Goal: Information Seeking & Learning: Learn about a topic

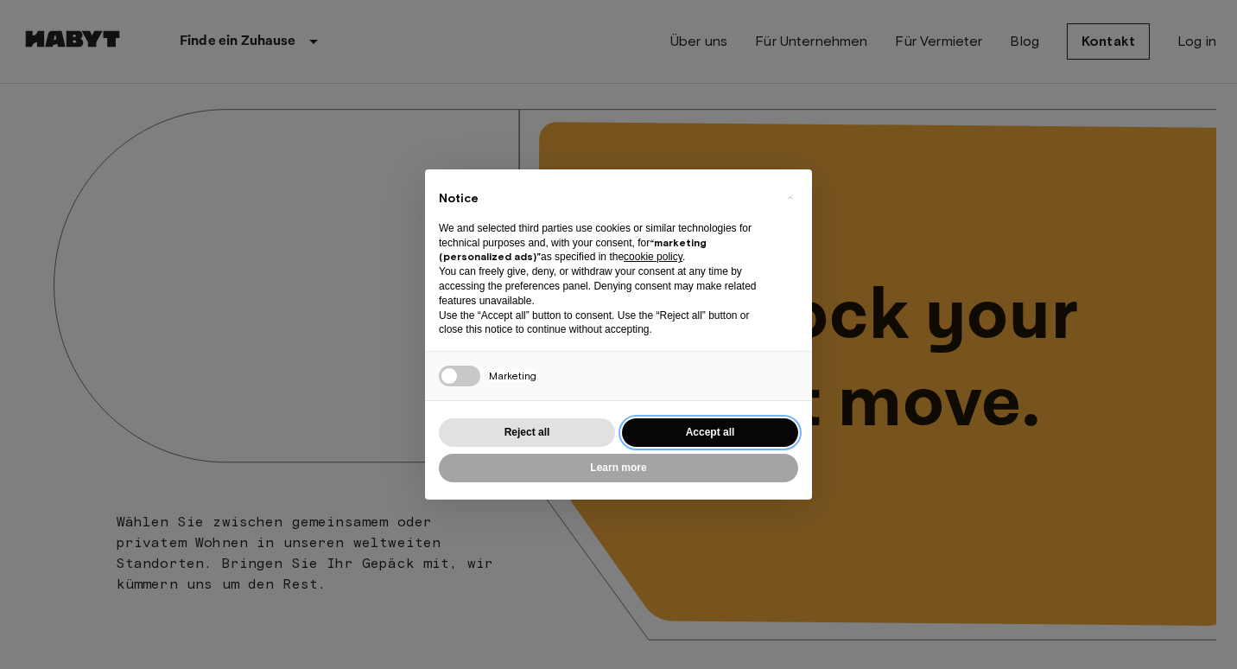
click at [701, 437] on button "Accept all" at bounding box center [710, 432] width 176 height 29
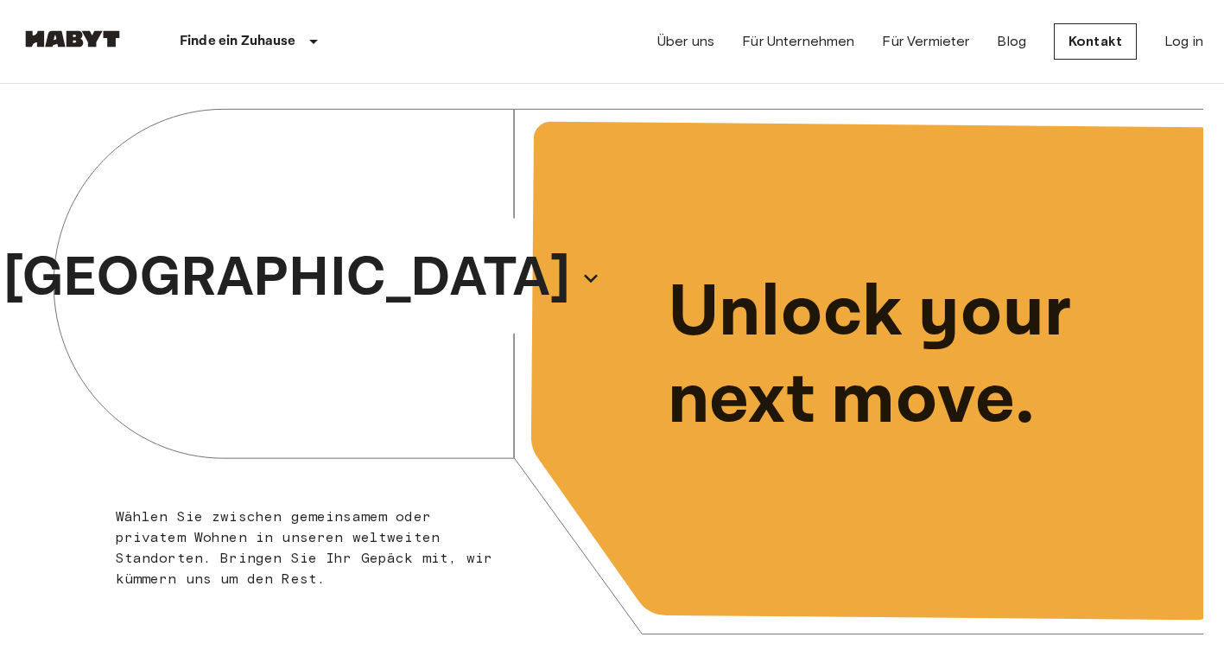
scroll to position [585, 0]
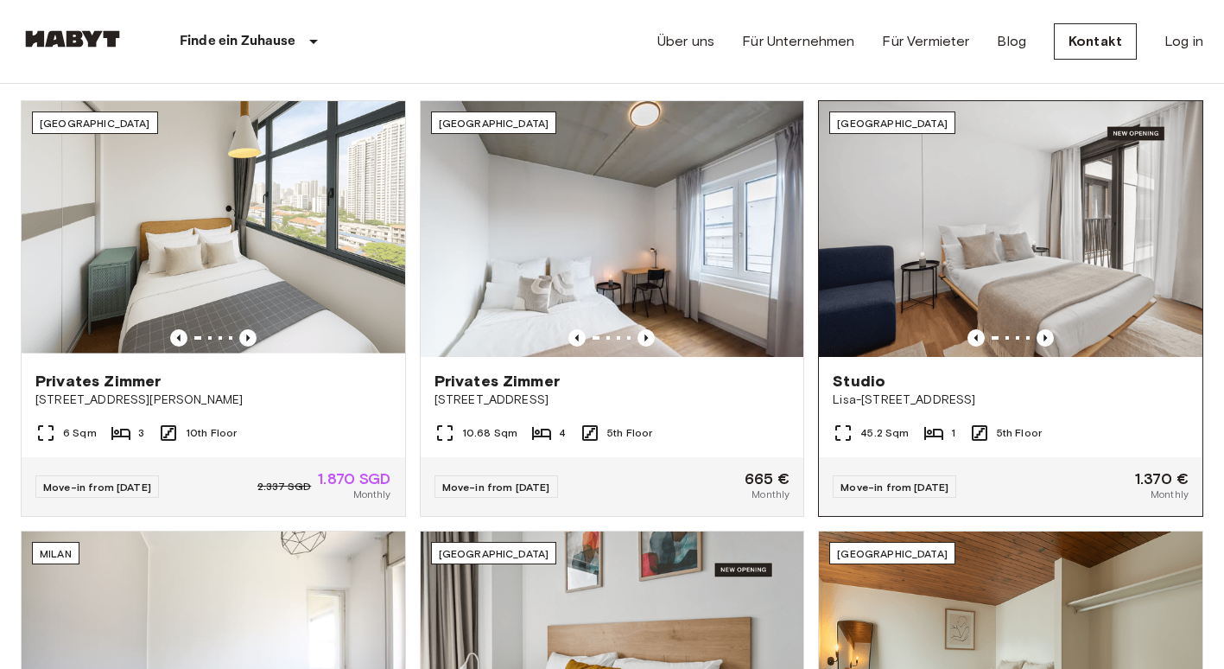
click at [1091, 199] on img at bounding box center [1011, 229] width 384 height 256
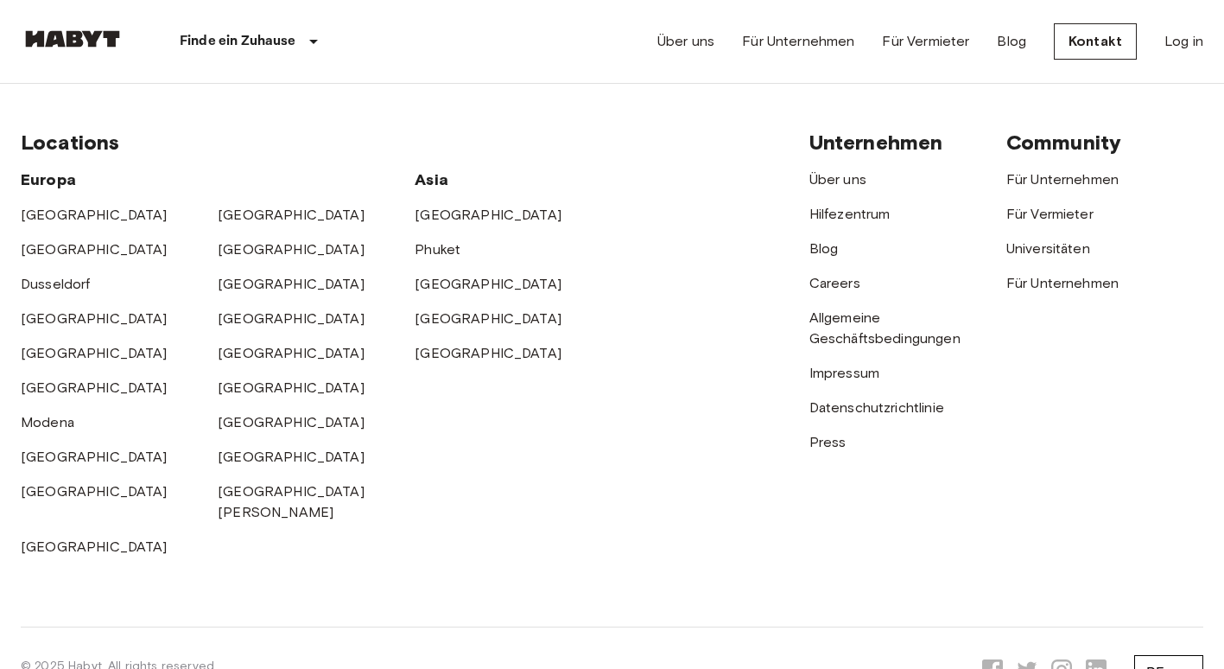
scroll to position [4562, 0]
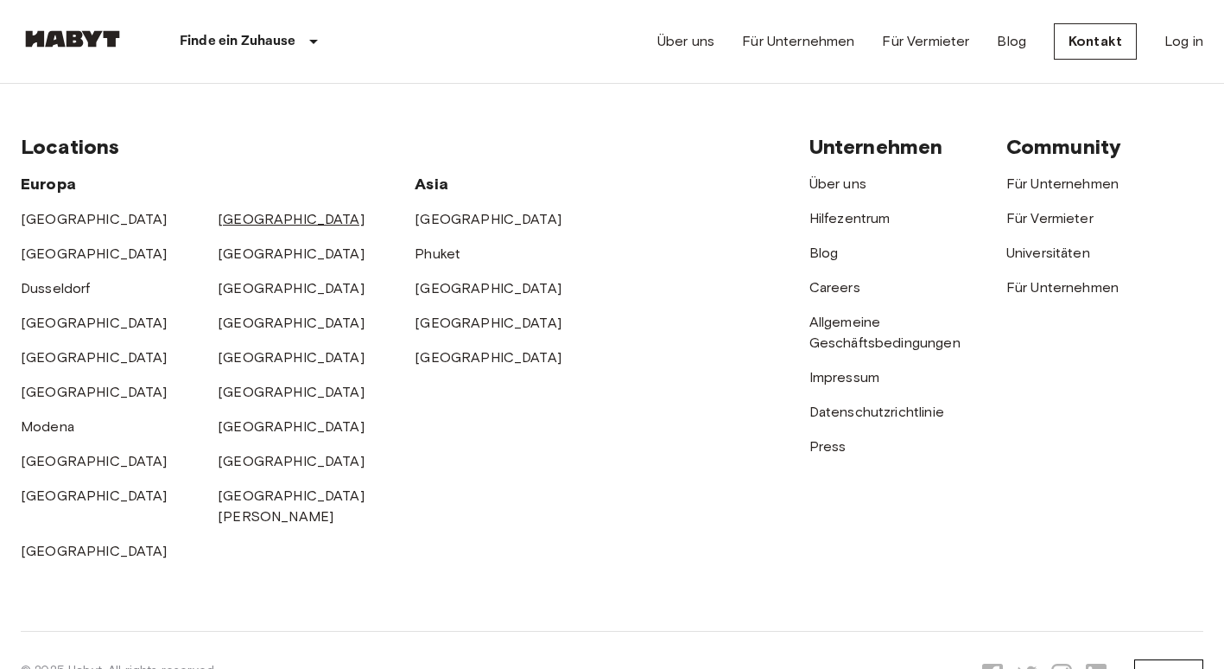
click at [234, 218] on link "[GEOGRAPHIC_DATA]" at bounding box center [291, 219] width 147 height 16
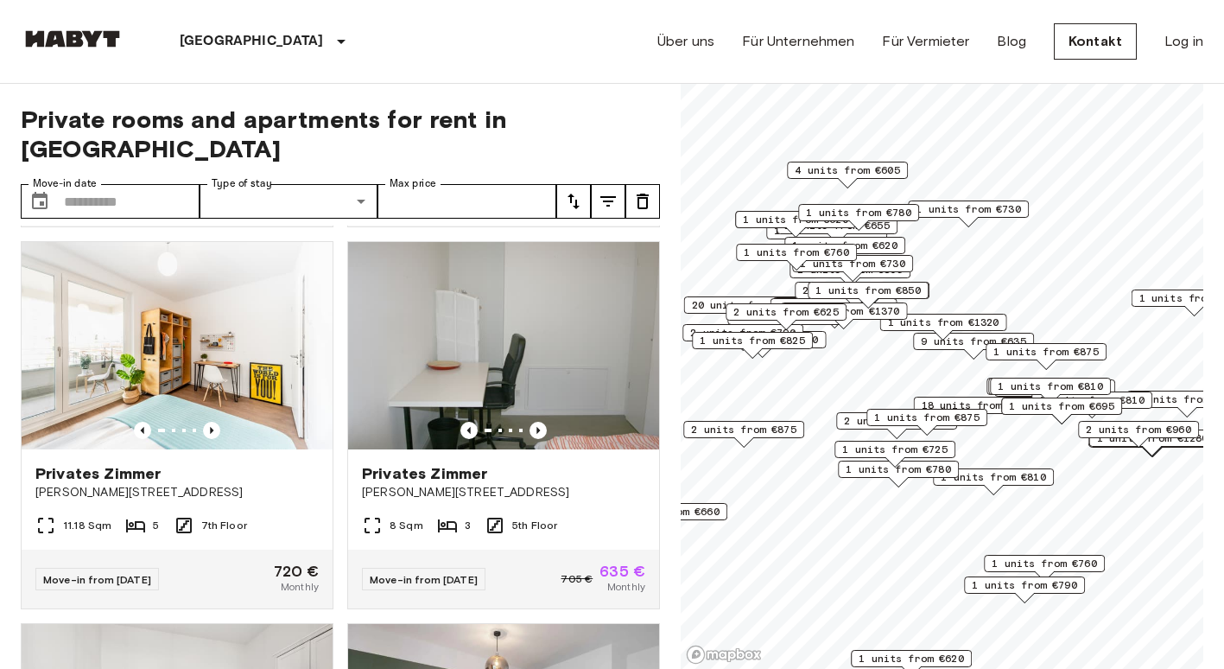
scroll to position [4582, 0]
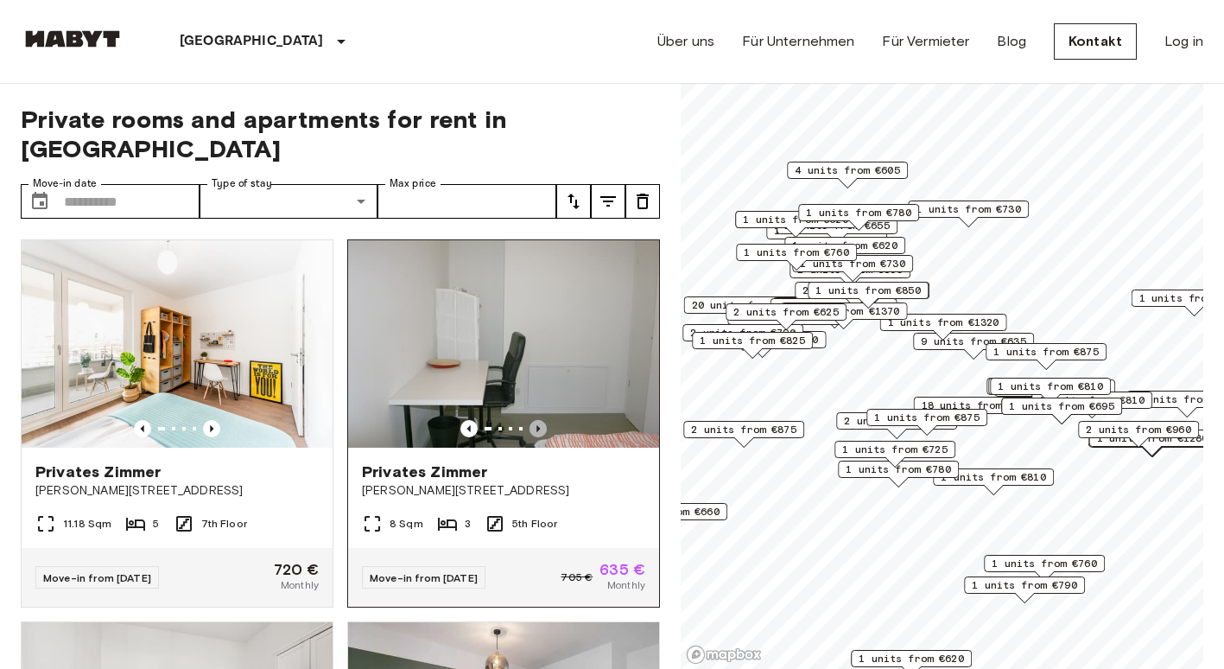
click at [530, 437] on icon "Previous image" at bounding box center [538, 428] width 17 height 17
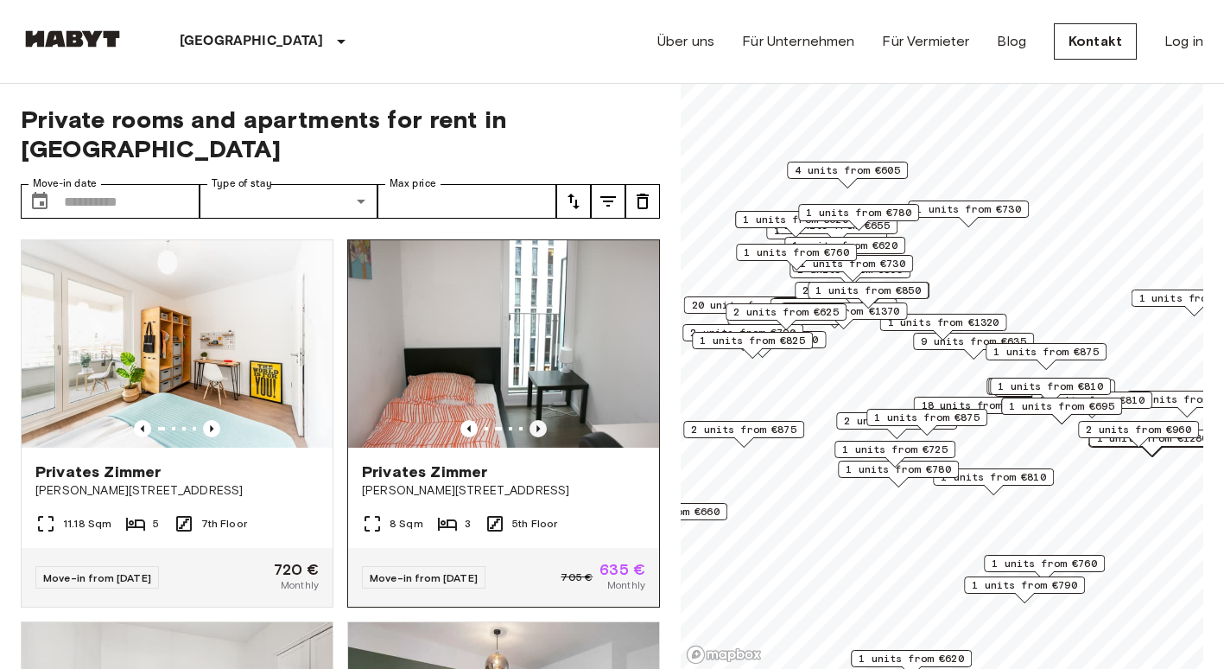
click at [530, 437] on icon "Previous image" at bounding box center [538, 428] width 17 height 17
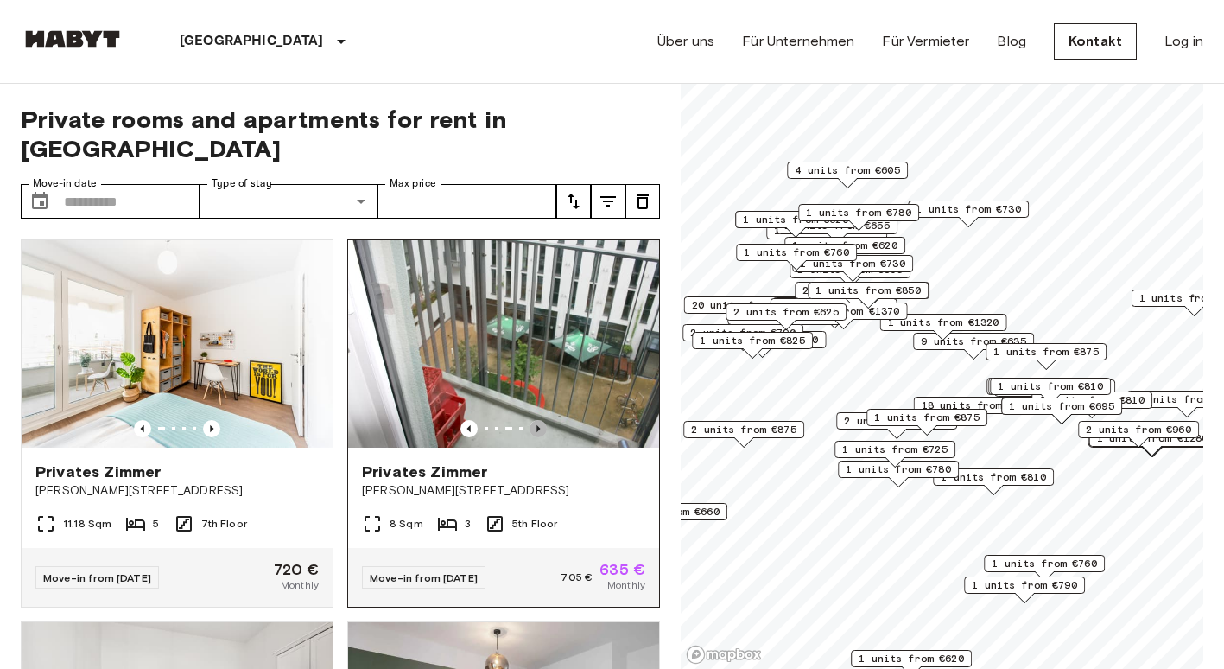
click at [530, 437] on icon "Previous image" at bounding box center [538, 428] width 17 height 17
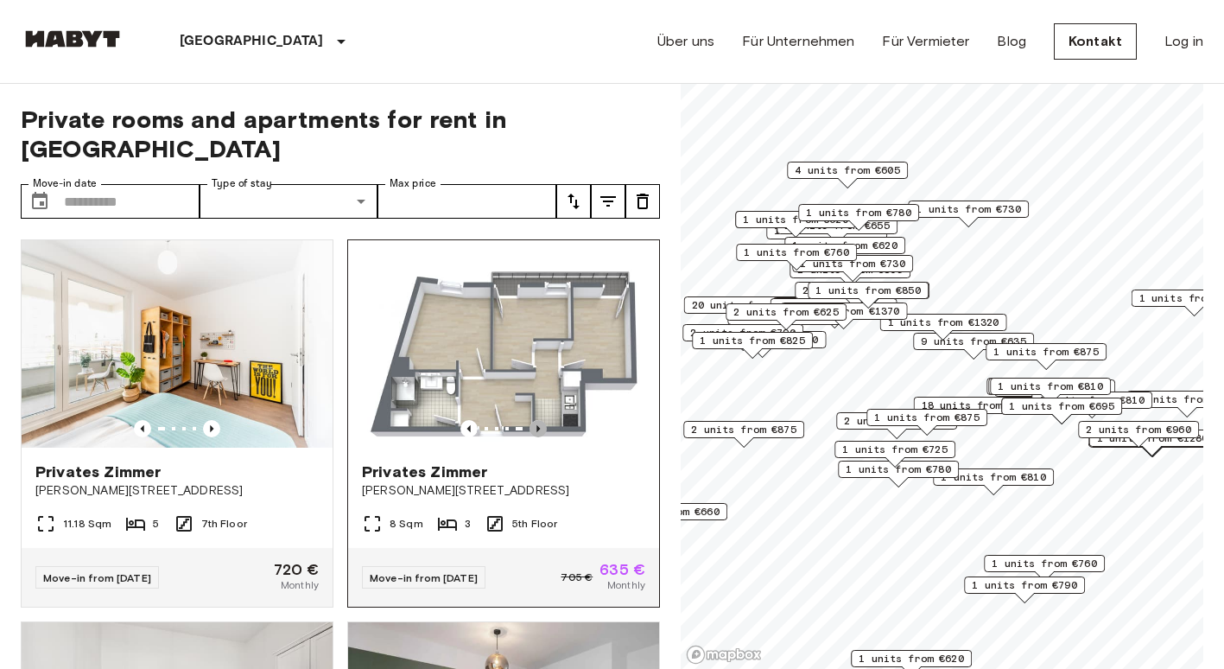
click at [530, 437] on icon "Previous image" at bounding box center [538, 428] width 17 height 17
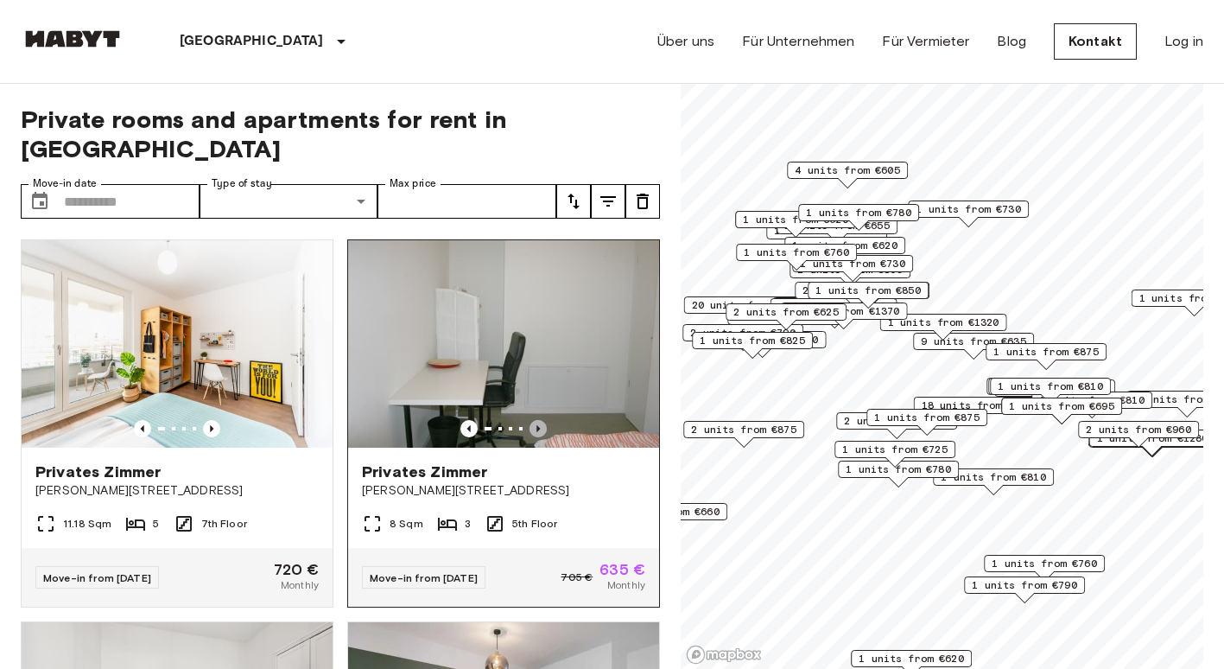
click at [530, 437] on icon "Previous image" at bounding box center [538, 428] width 17 height 17
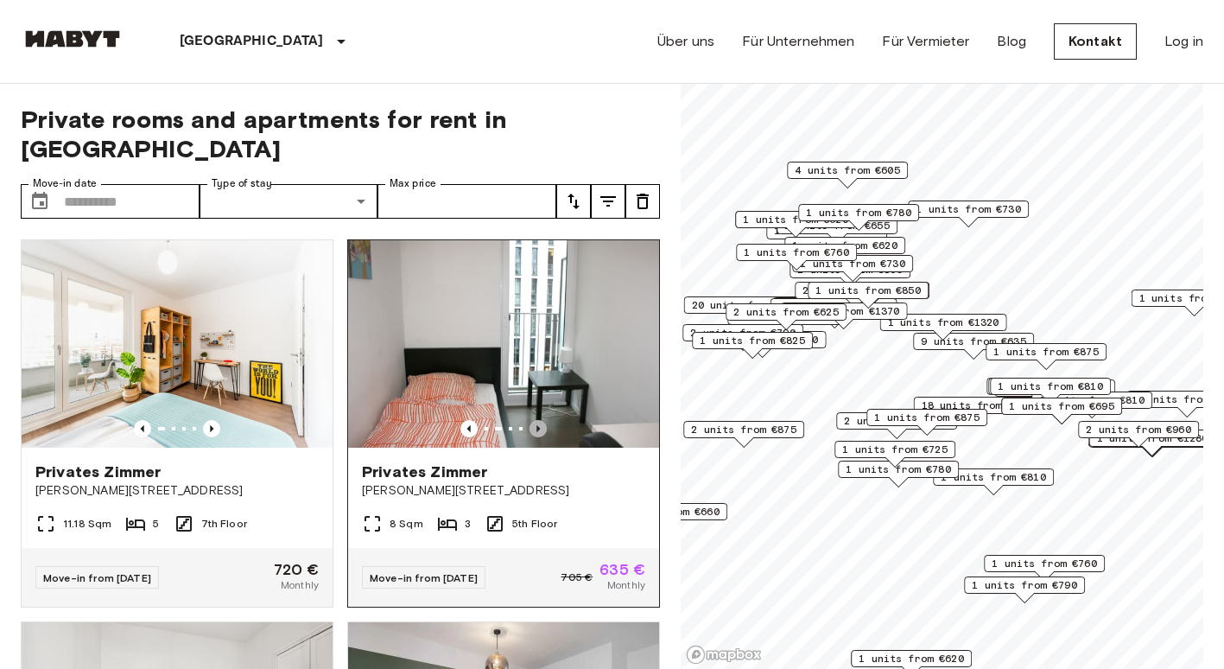
click at [530, 437] on icon "Previous image" at bounding box center [538, 428] width 17 height 17
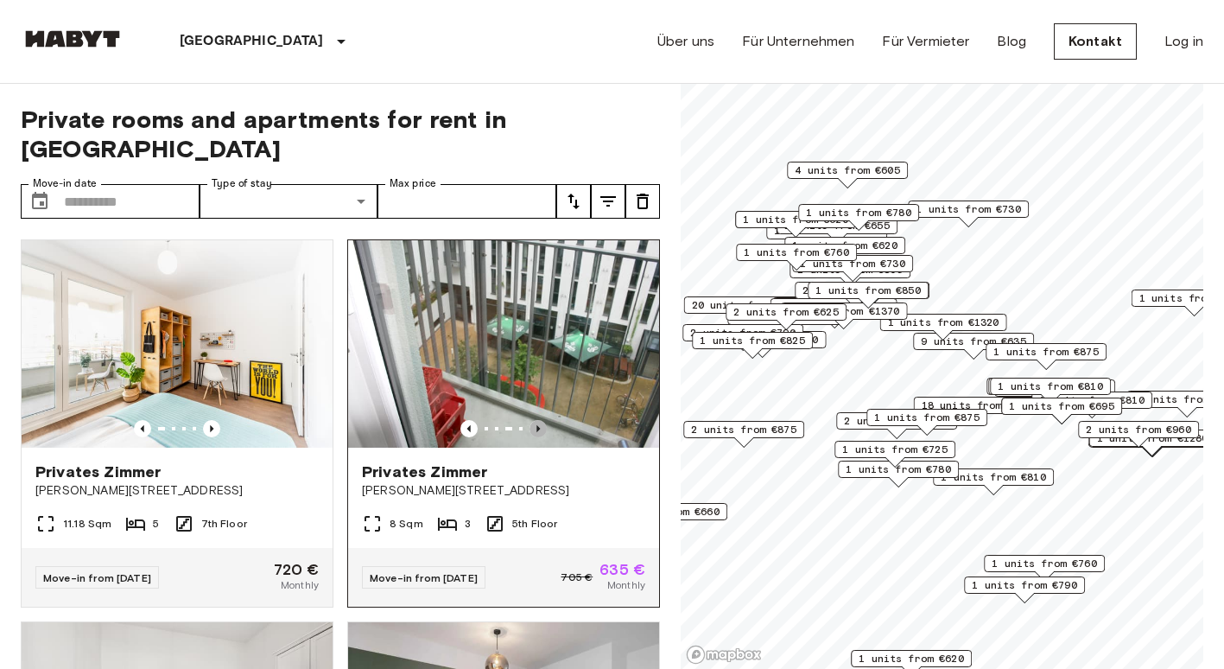
click at [530, 437] on icon "Previous image" at bounding box center [538, 428] width 17 height 17
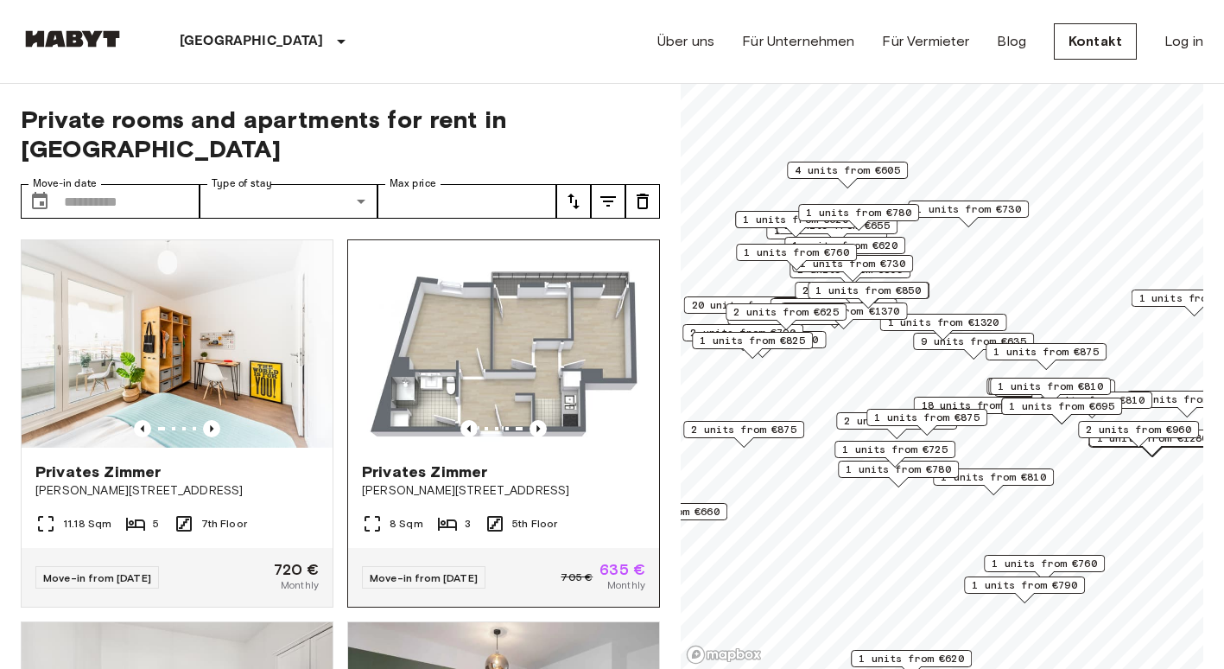
click at [639, 548] on div "8 Sqm 3 5th Floor" at bounding box center [503, 530] width 311 height 35
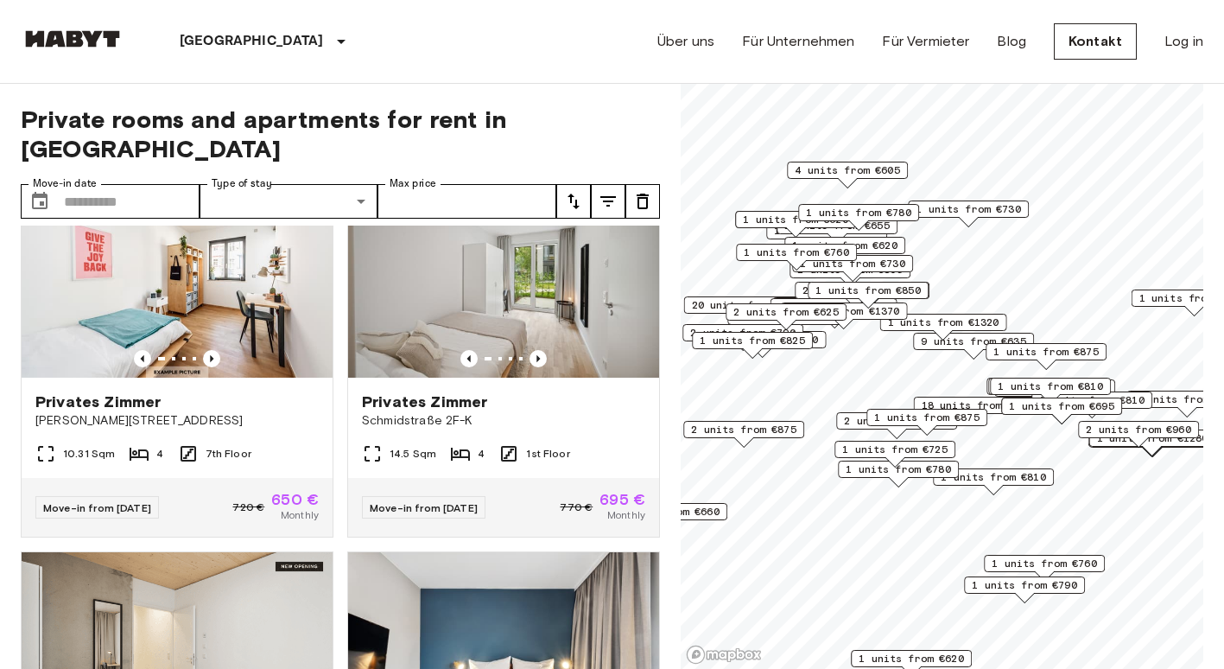
scroll to position [9997, 0]
click at [538, 377] on img at bounding box center [503, 273] width 311 height 207
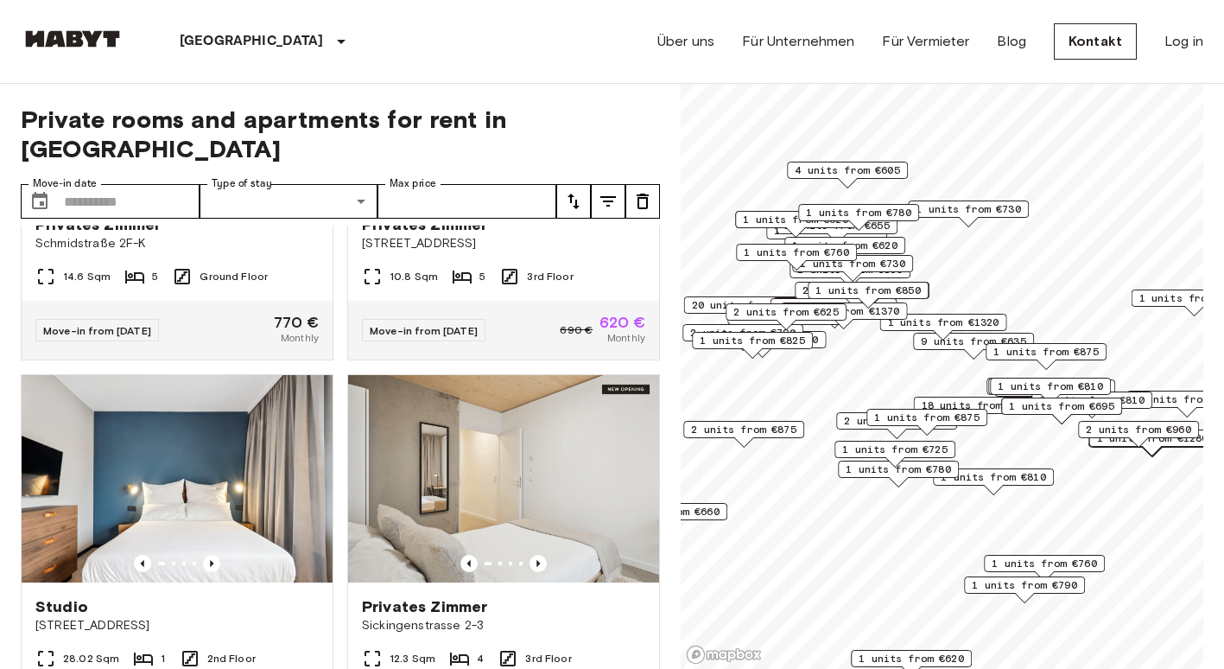
scroll to position [11094, 0]
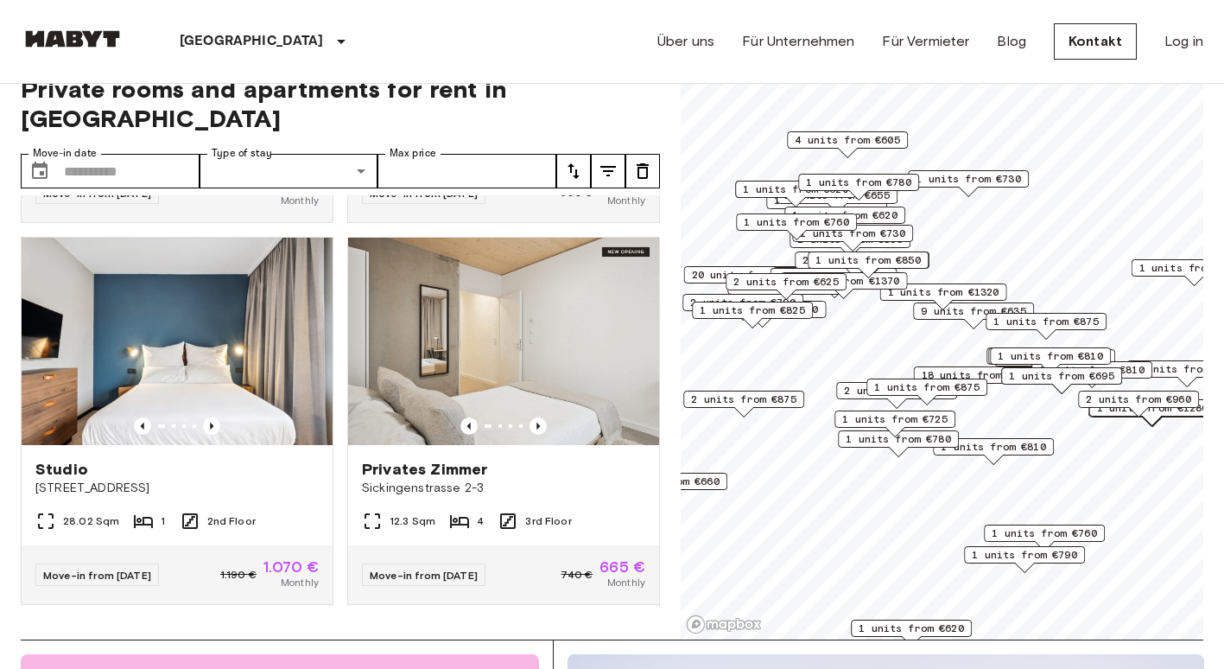
scroll to position [0, 0]
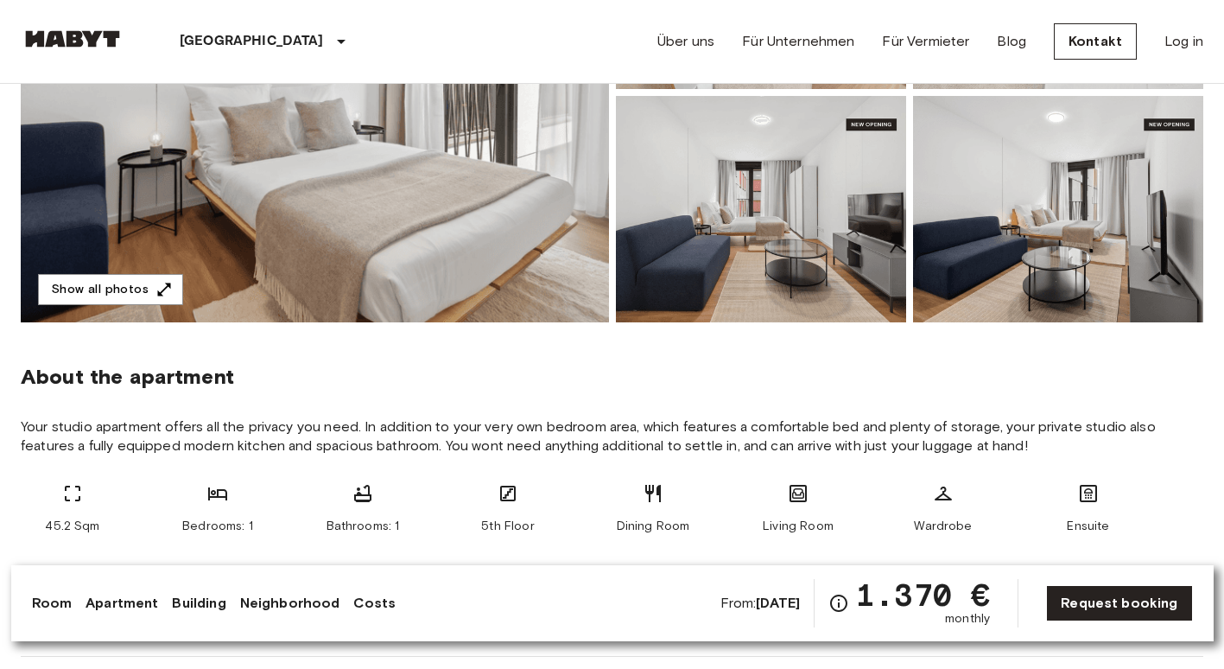
scroll to position [6, 0]
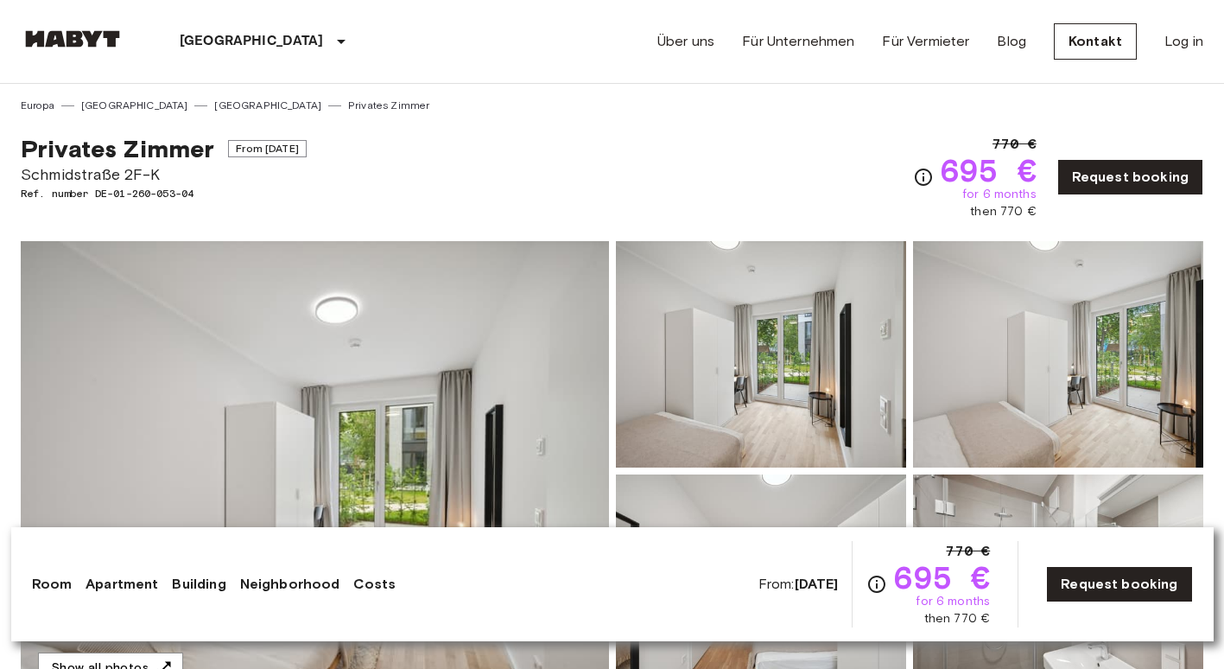
drag, startPoint x: 1221, startPoint y: 56, endPoint x: 1233, endPoint y: 68, distance: 17.7
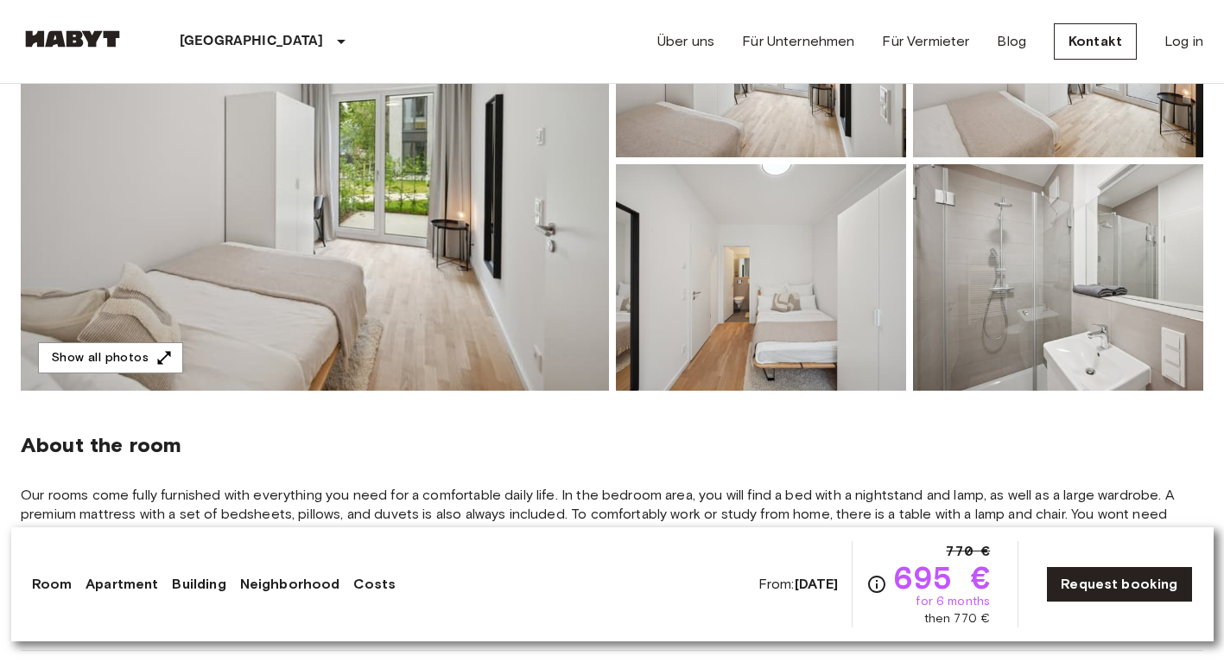
scroll to position [214, 0]
